Goal: Information Seeking & Learning: Understand process/instructions

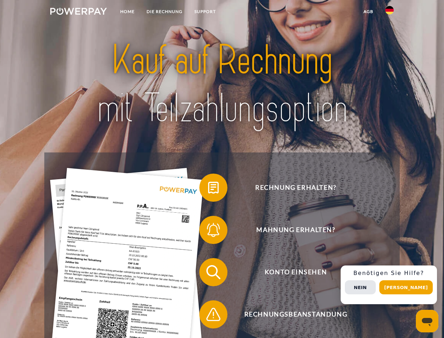
click at [78, 12] on img at bounding box center [78, 11] width 57 height 7
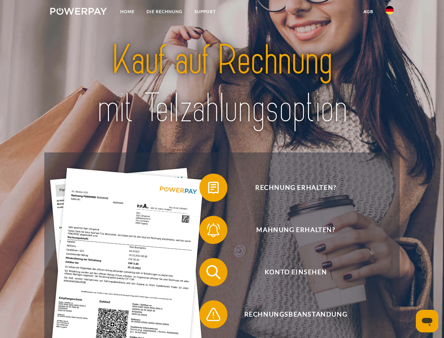
click at [390, 12] on img at bounding box center [389, 10] width 8 height 8
click at [368, 12] on link "agb" at bounding box center [369, 11] width 22 height 13
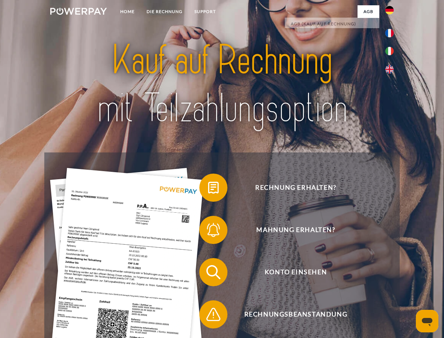
click at [208, 189] on span at bounding box center [202, 187] width 35 height 35
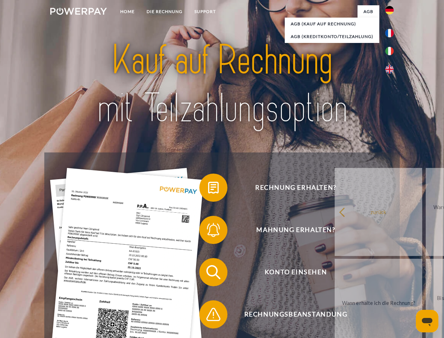
click at [208, 231] on div "Rechnung erhalten? Mahnung erhalten? Konto einsehen" at bounding box center [221, 292] width 355 height 281
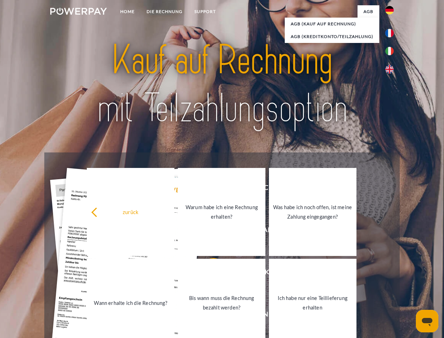
click at [208, 273] on link "Bis wann muss die Rechnung bezahlt werden?" at bounding box center [222, 302] width 88 height 88
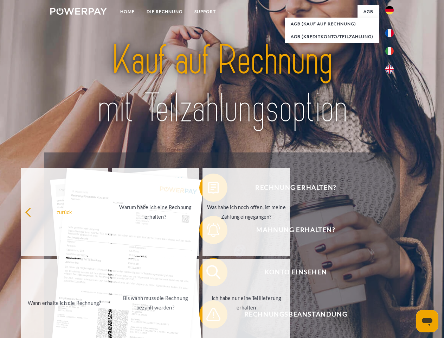
click at [208, 315] on div "zurück Warum habe ich eine Rechnung erhalten? Was habe ich noch offen, ist mein…" at bounding box center [156, 256] width 284 height 181
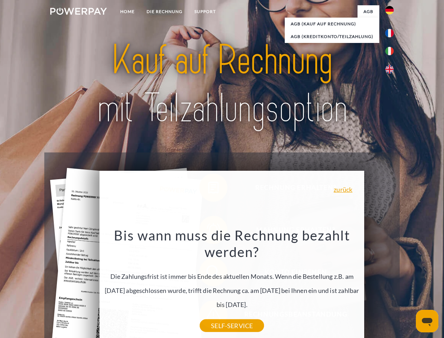
click at [391, 284] on div "Rechnung erhalten? Mahnung erhalten? Konto einsehen" at bounding box center [221, 292] width 355 height 281
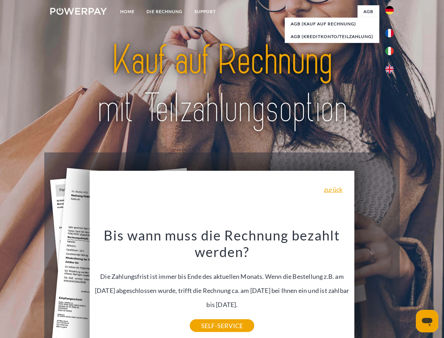
click at [374, 286] on span "Konto einsehen" at bounding box center [296, 272] width 172 height 28
click at [409, 287] on header "Home DIE RECHNUNG SUPPORT" at bounding box center [222, 243] width 444 height 486
